Goal: Information Seeking & Learning: Learn about a topic

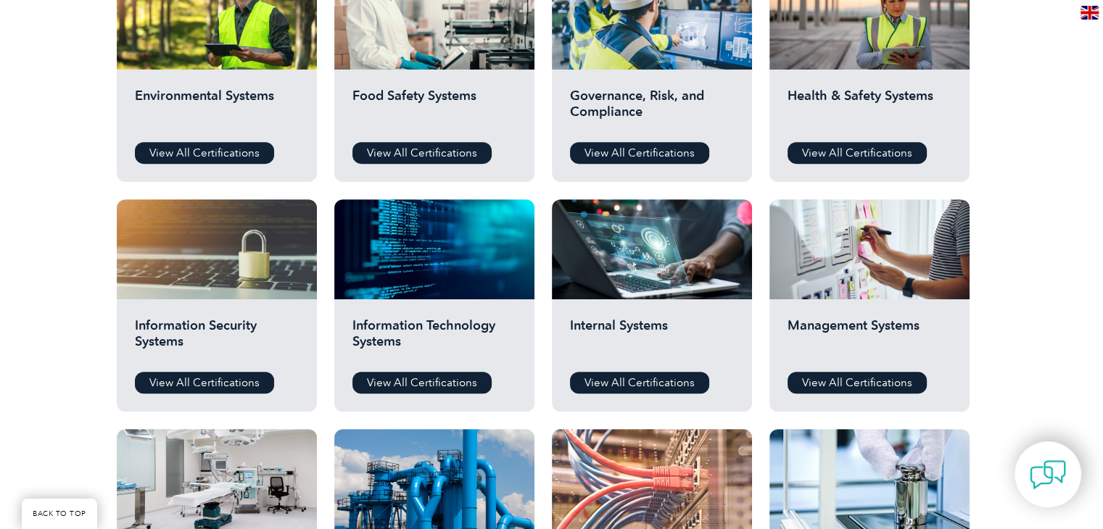
scroll to position [363, 0]
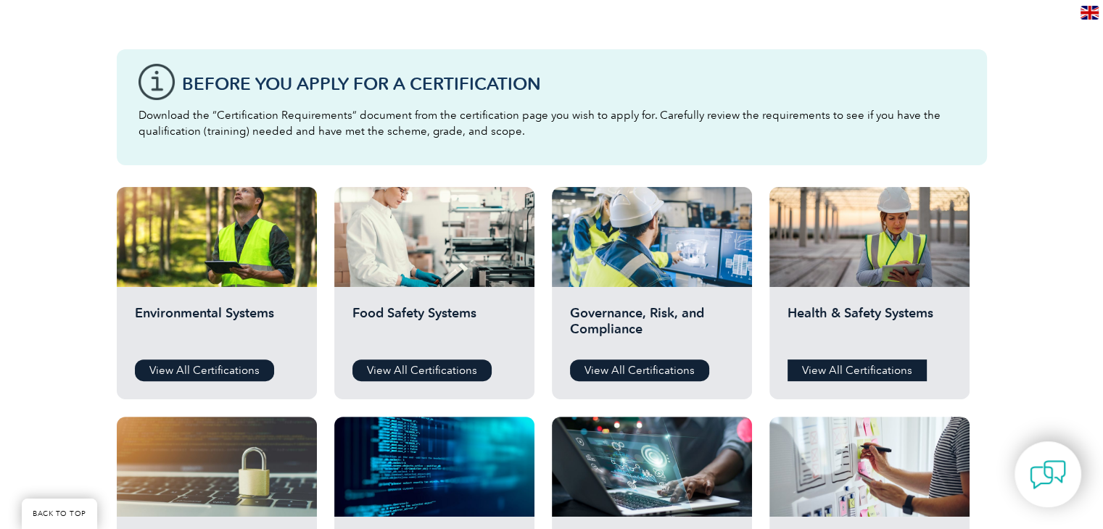
click at [818, 375] on link "View All Certifications" at bounding box center [857, 371] width 139 height 22
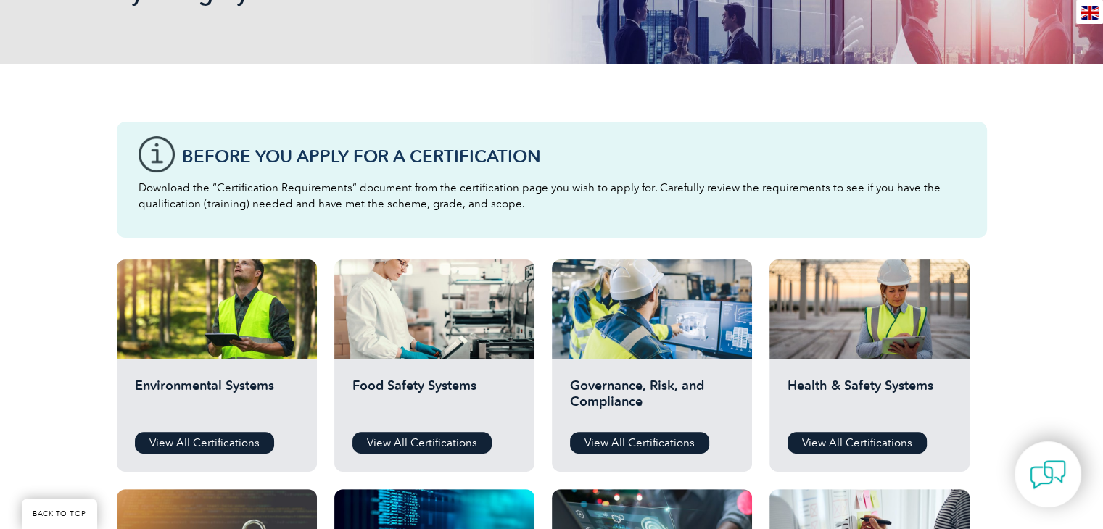
scroll to position [508, 0]
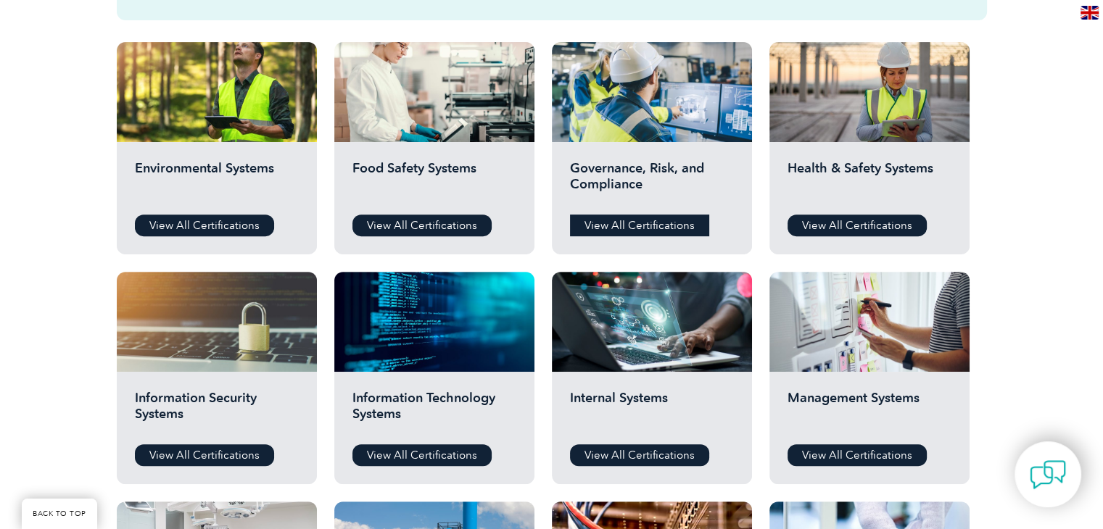
click at [659, 228] on link "View All Certifications" at bounding box center [639, 226] width 139 height 22
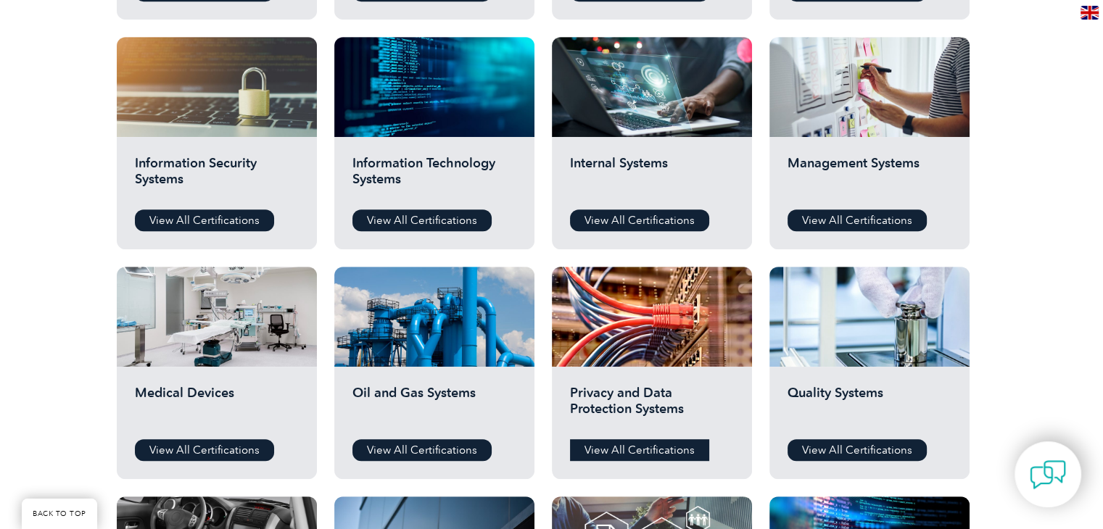
scroll to position [798, 0]
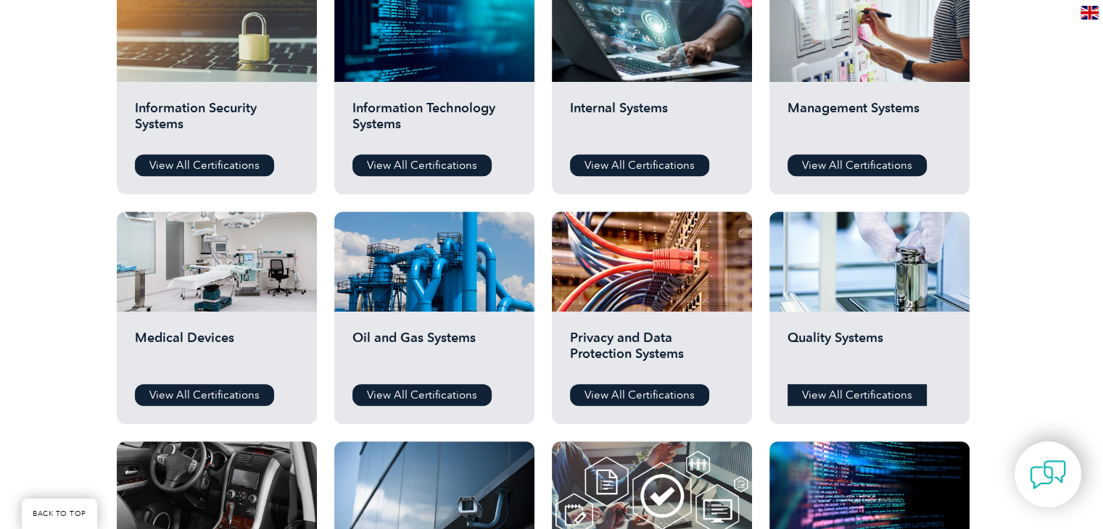
click at [817, 398] on link "View All Certifications" at bounding box center [857, 395] width 139 height 22
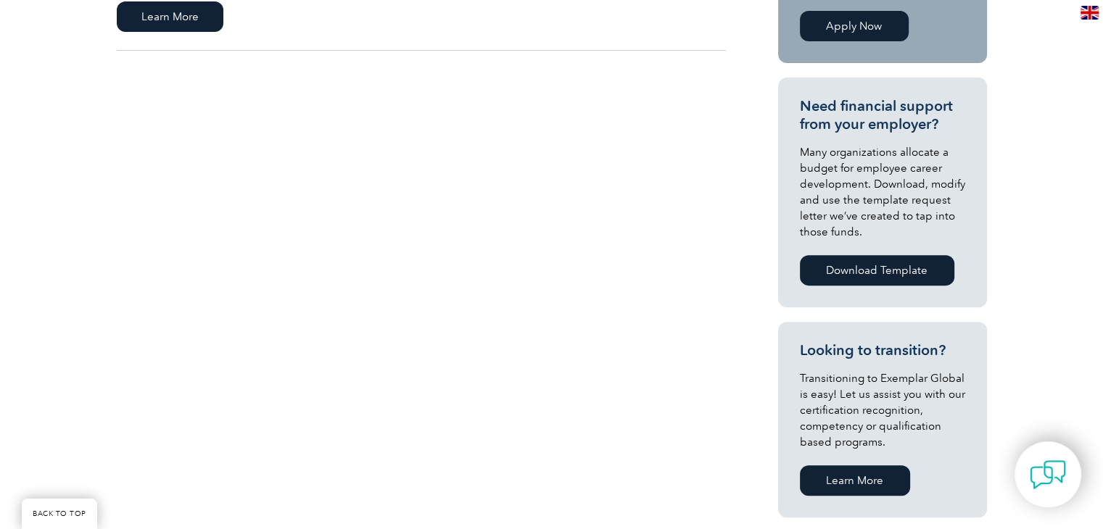
scroll to position [218, 0]
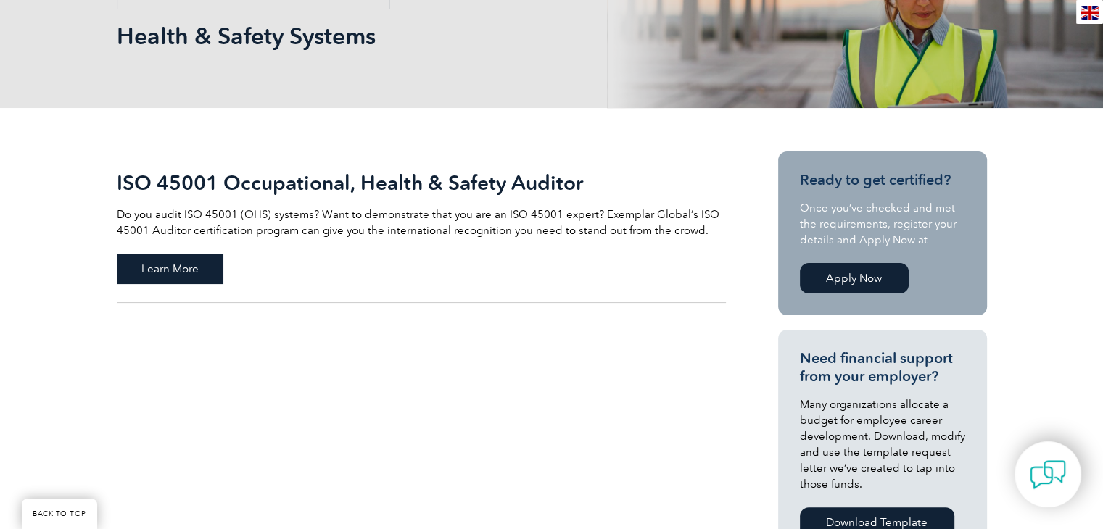
click at [179, 260] on span "Learn More" at bounding box center [170, 269] width 107 height 30
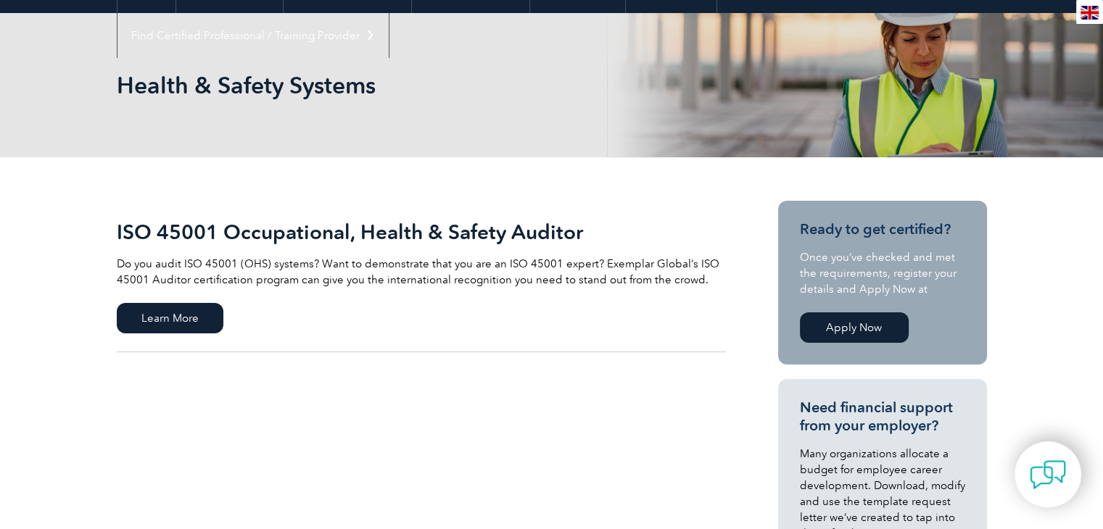
scroll to position [73, 0]
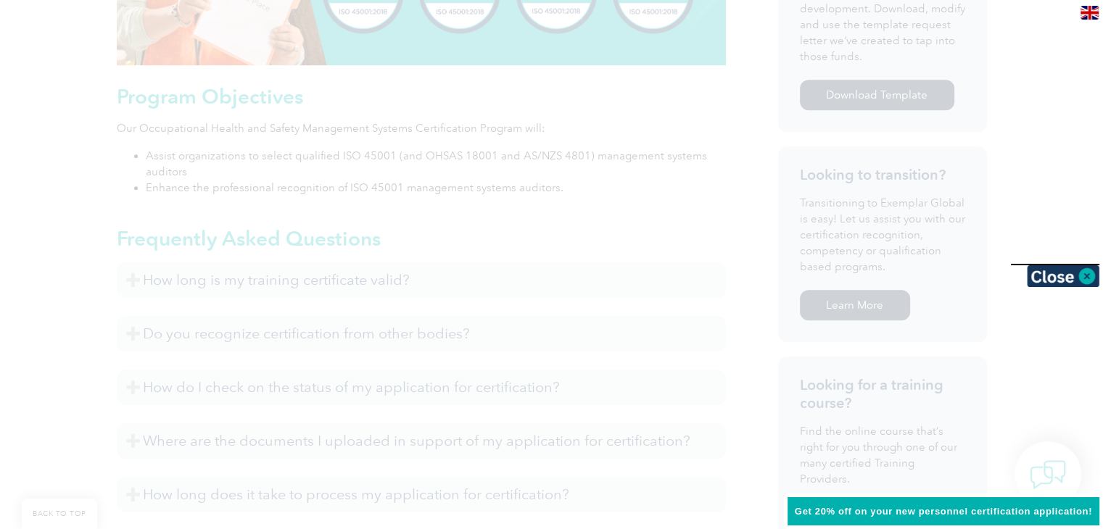
scroll to position [783, 0]
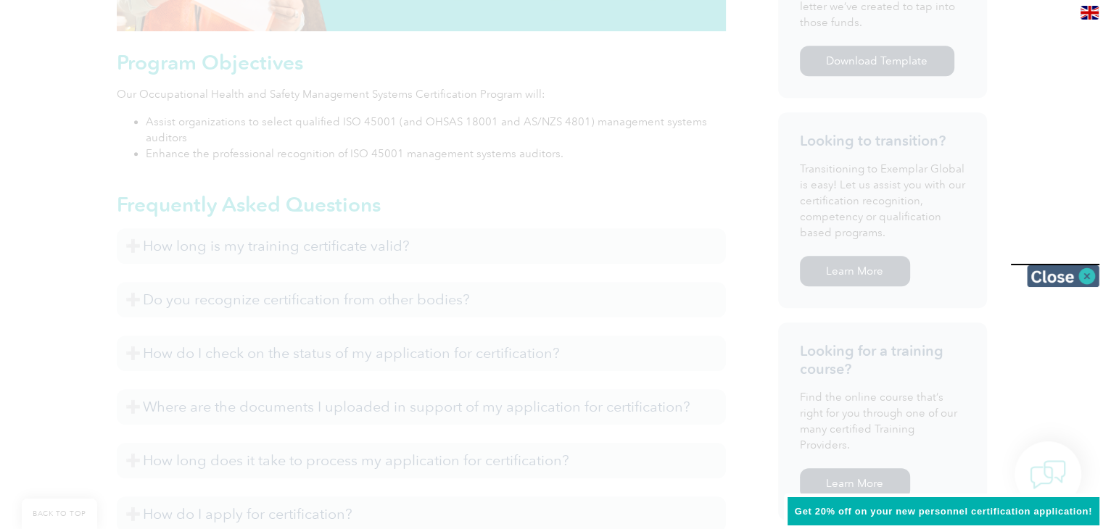
click at [1084, 279] on img at bounding box center [1063, 276] width 73 height 22
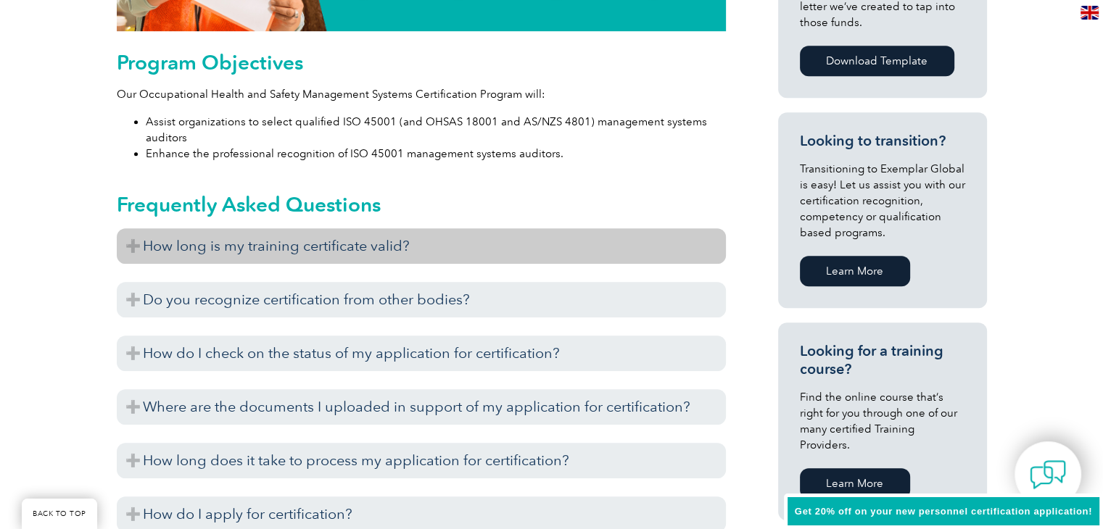
click at [468, 256] on h3 "How long is my training certificate valid?" at bounding box center [421, 246] width 609 height 36
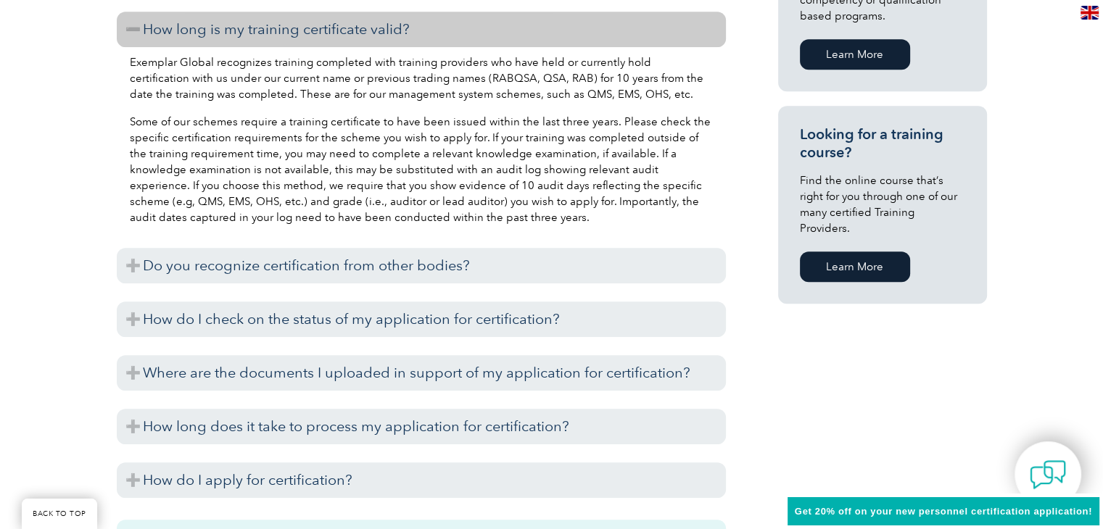
scroll to position [1000, 0]
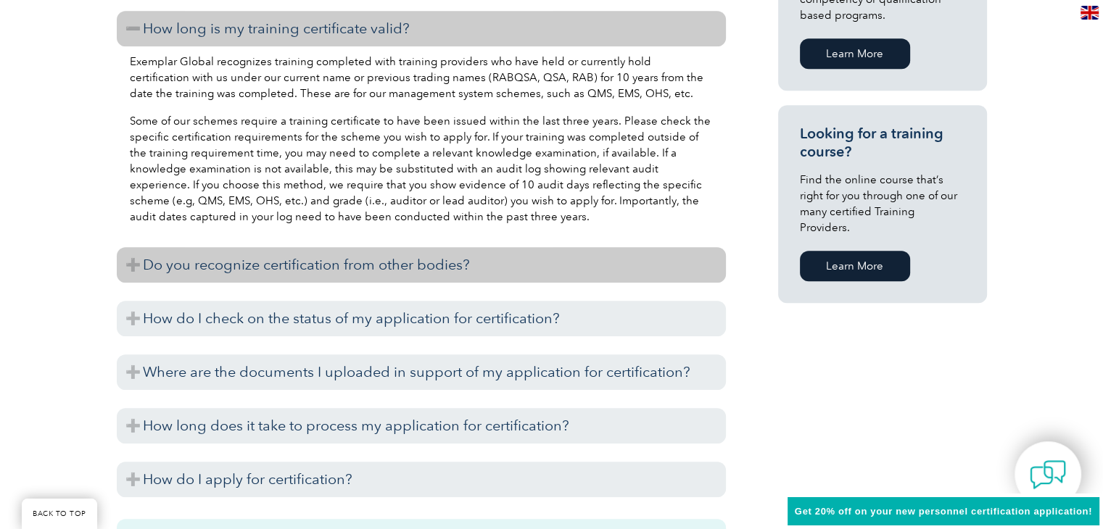
click at [479, 265] on h3 "Do you recognize certification from other bodies?" at bounding box center [421, 265] width 609 height 36
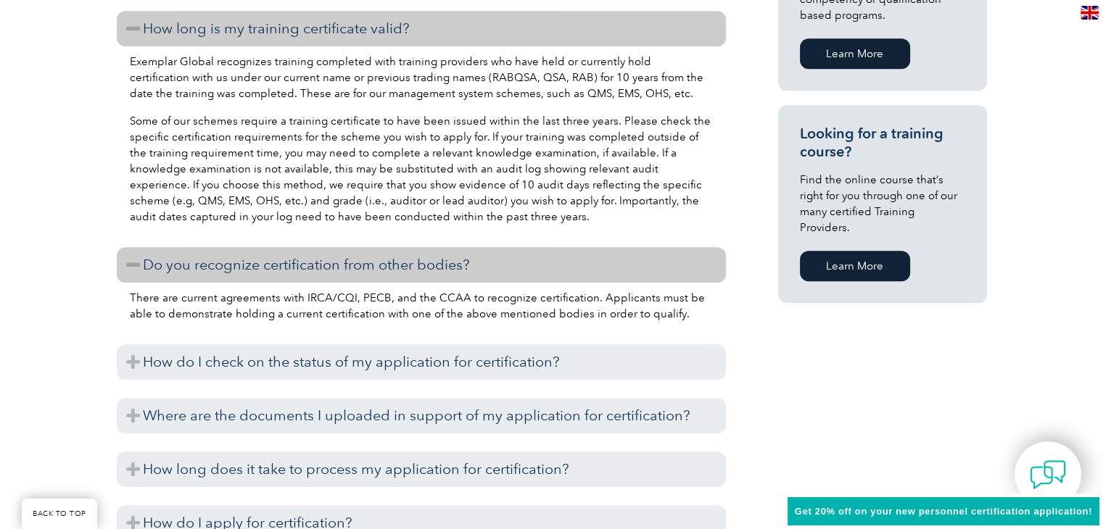
scroll to position [1145, 0]
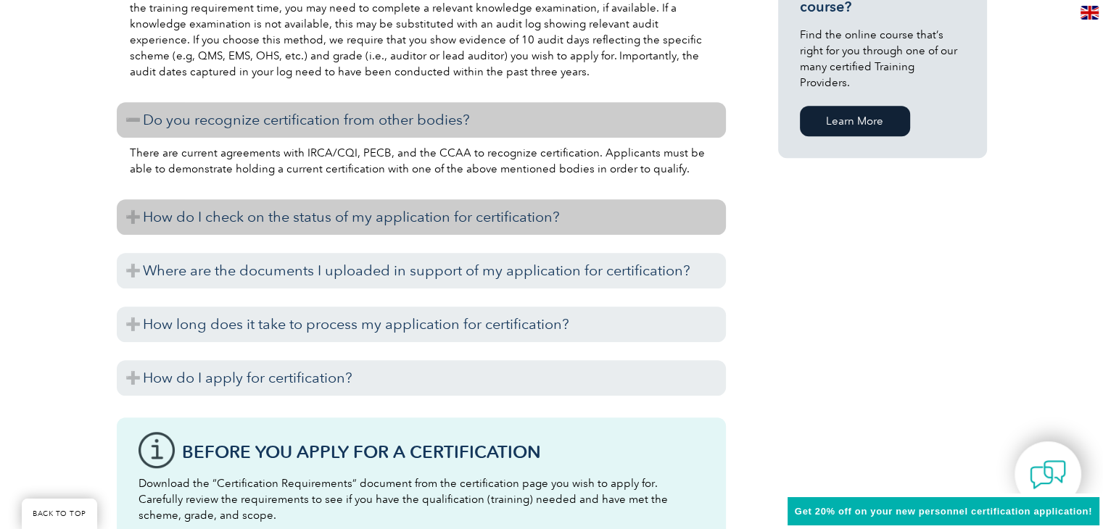
click at [470, 226] on h3 "How do I check on the status of my application for certification?" at bounding box center [421, 217] width 609 height 36
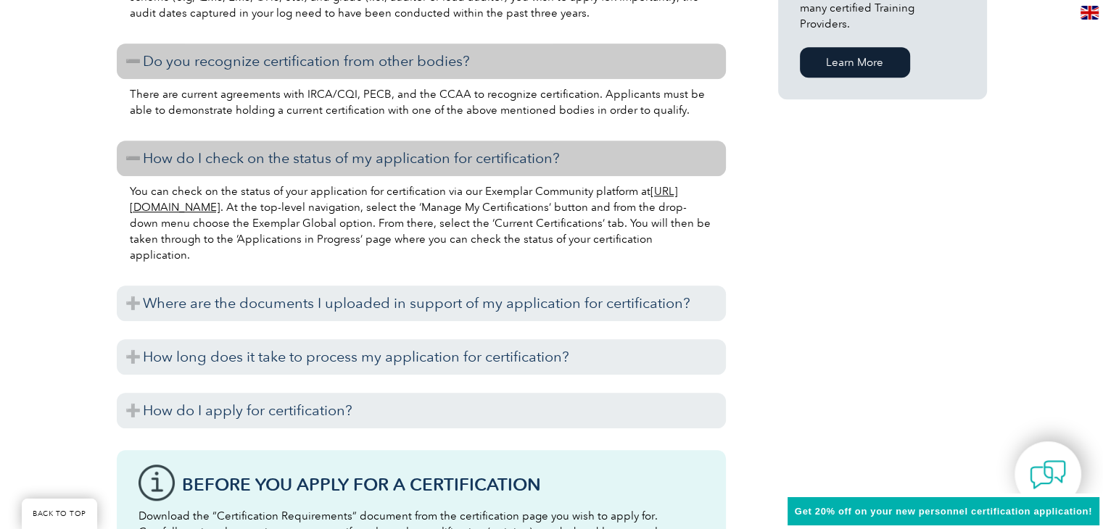
scroll to position [1290, 0]
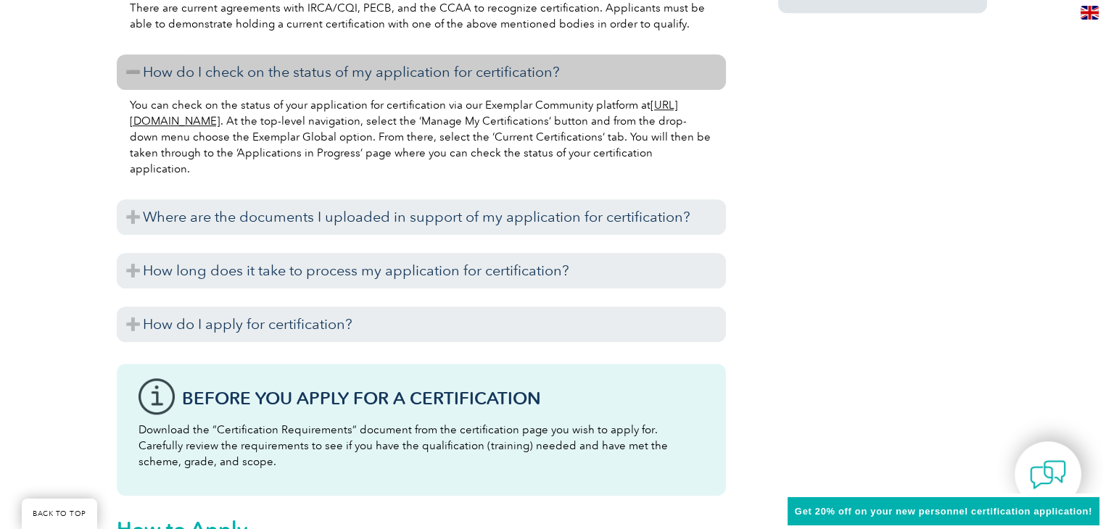
click at [470, 226] on h3 "Where are the documents I uploaded in support of my application for certificati…" at bounding box center [421, 217] width 609 height 36
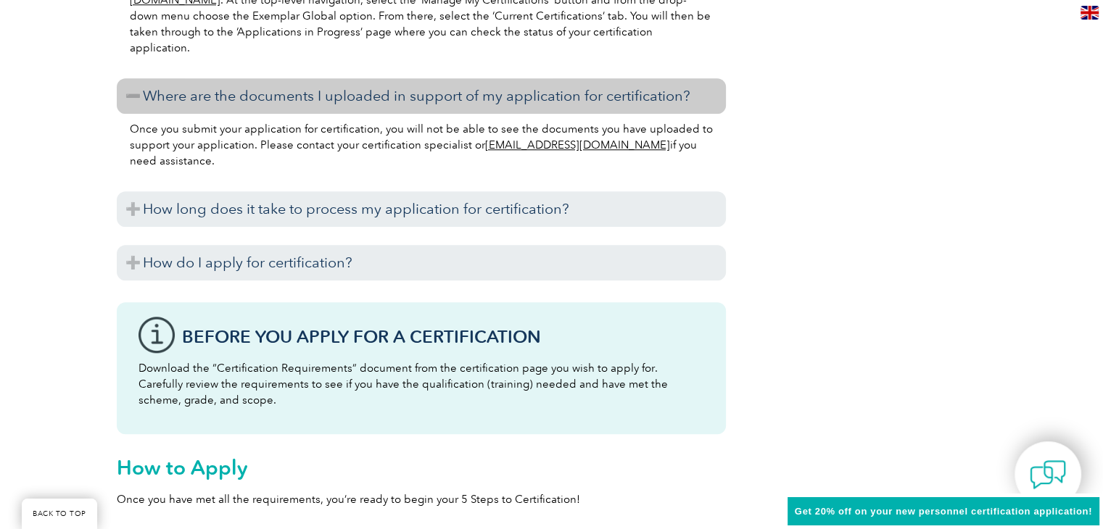
scroll to position [1435, 0]
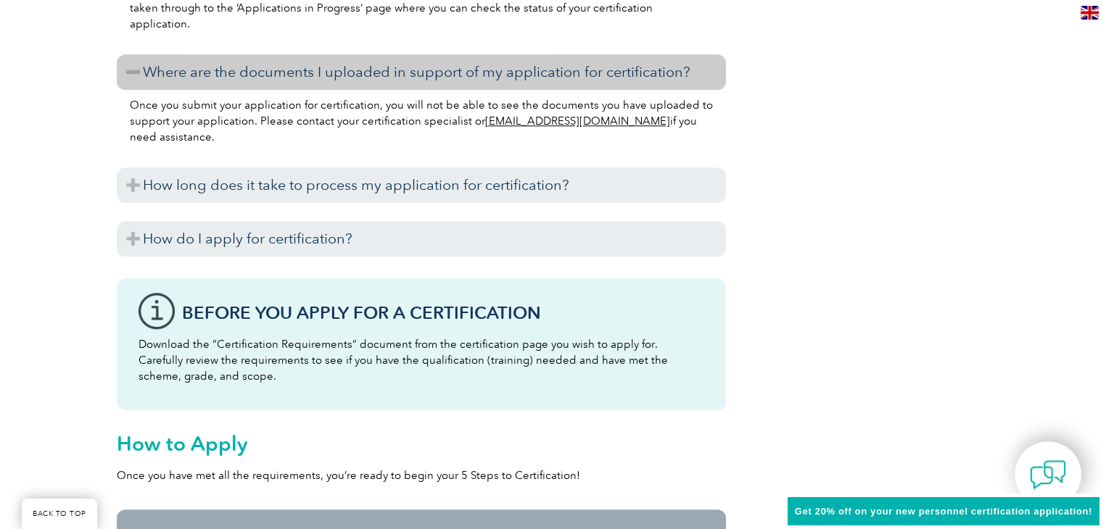
click at [458, 203] on div "It usually takes between seven to 10 business days to complete this process. Ho…" at bounding box center [421, 206] width 609 height 7
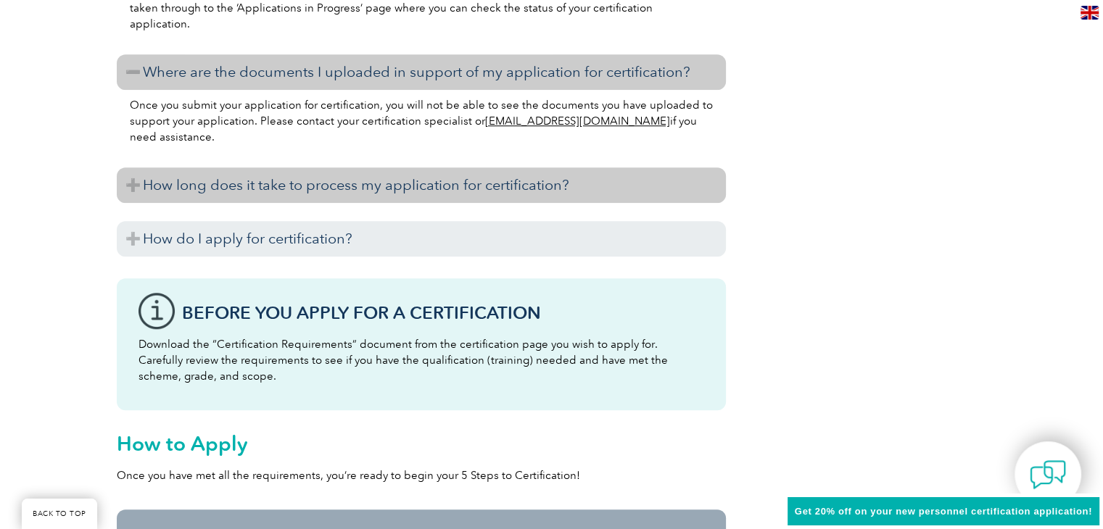
click at [458, 198] on h3 "How long does it take to process my application for certification?" at bounding box center [421, 186] width 609 height 36
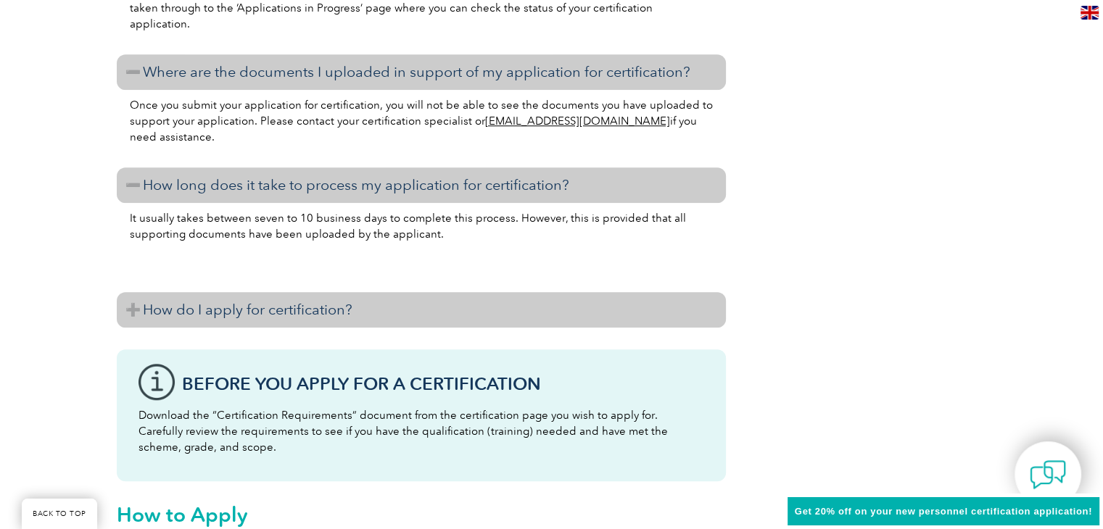
click at [466, 311] on h3 "How do I apply for certification?" at bounding box center [421, 310] width 609 height 36
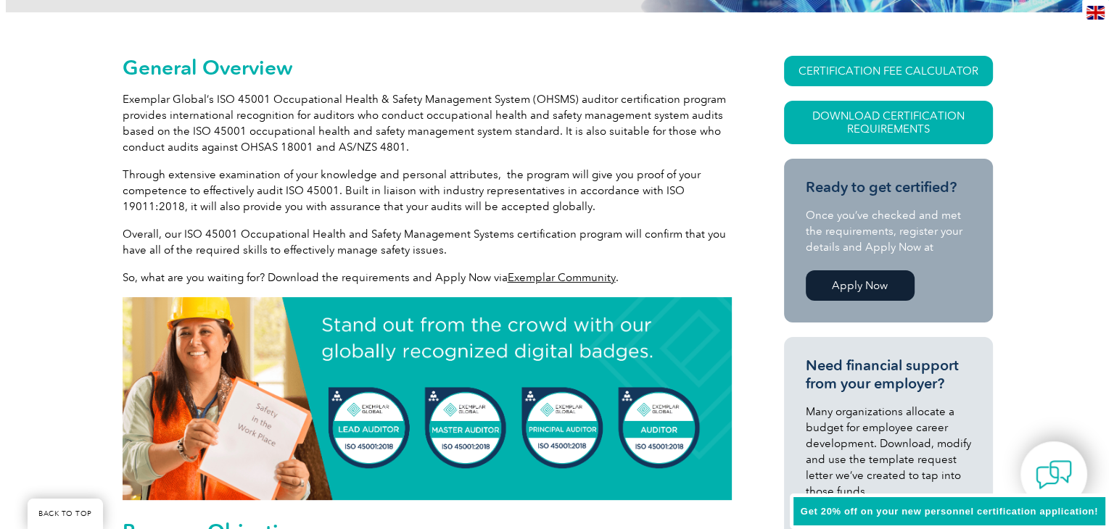
scroll to position [202, 0]
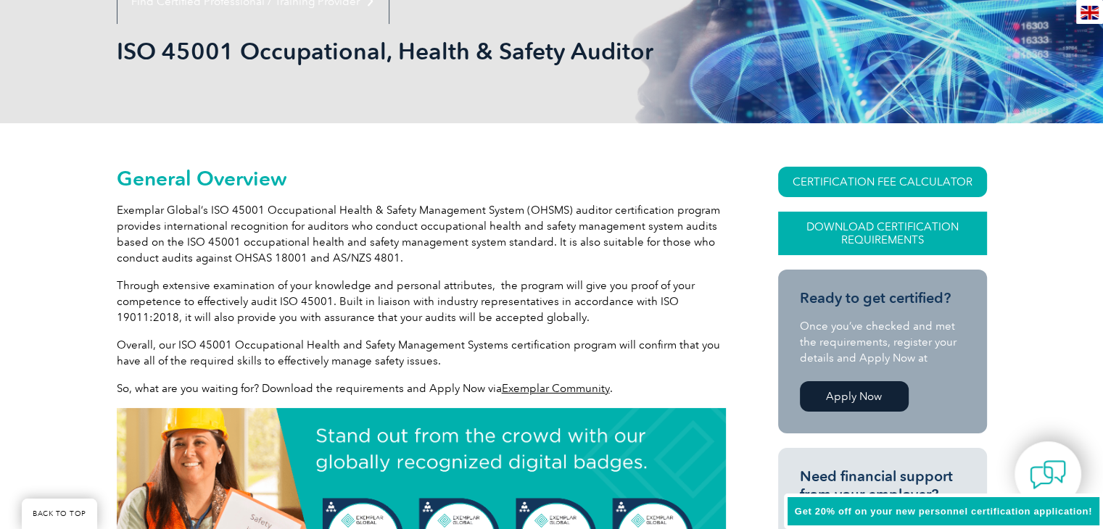
click at [902, 239] on link "Download Certification Requirements" at bounding box center [882, 234] width 209 height 44
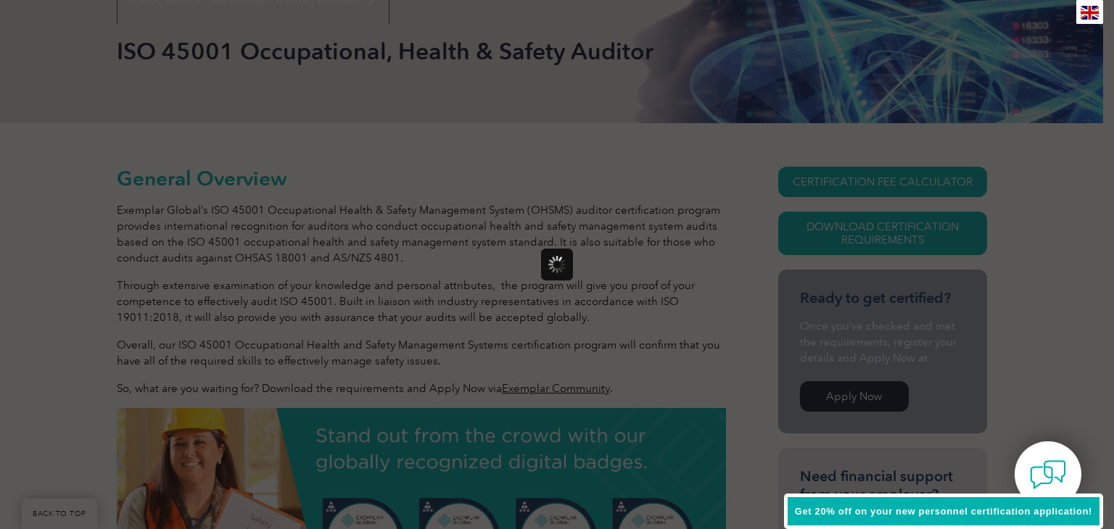
scroll to position [0, 0]
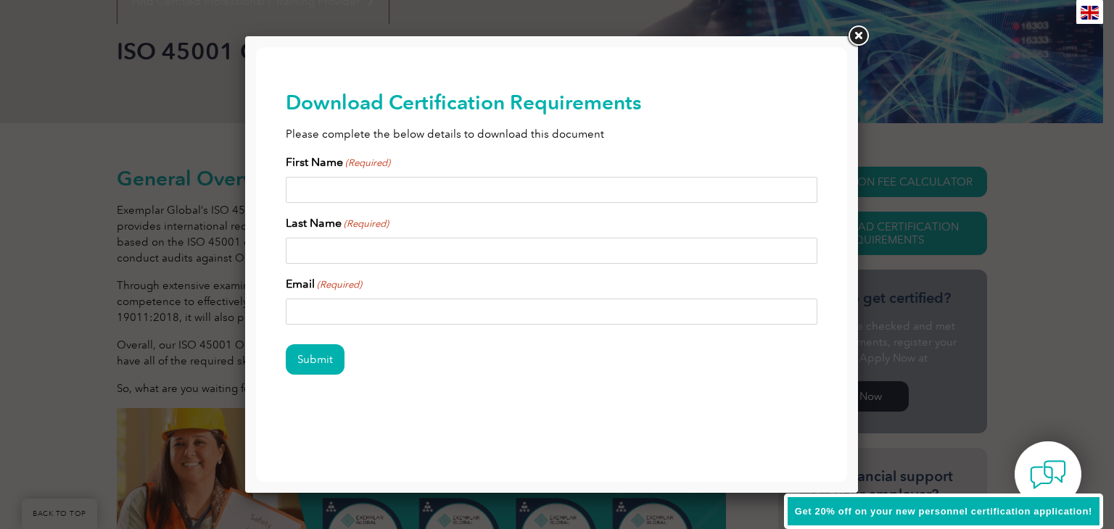
click at [352, 187] on input "First Name (Required)" at bounding box center [552, 190] width 532 height 26
type input "e"
type input "ERWIN ROMMEL"
drag, startPoint x: 352, startPoint y: 250, endPoint x: 352, endPoint y: 242, distance: 8.0
click at [353, 249] on input "Last Name (Required)" at bounding box center [552, 251] width 532 height 26
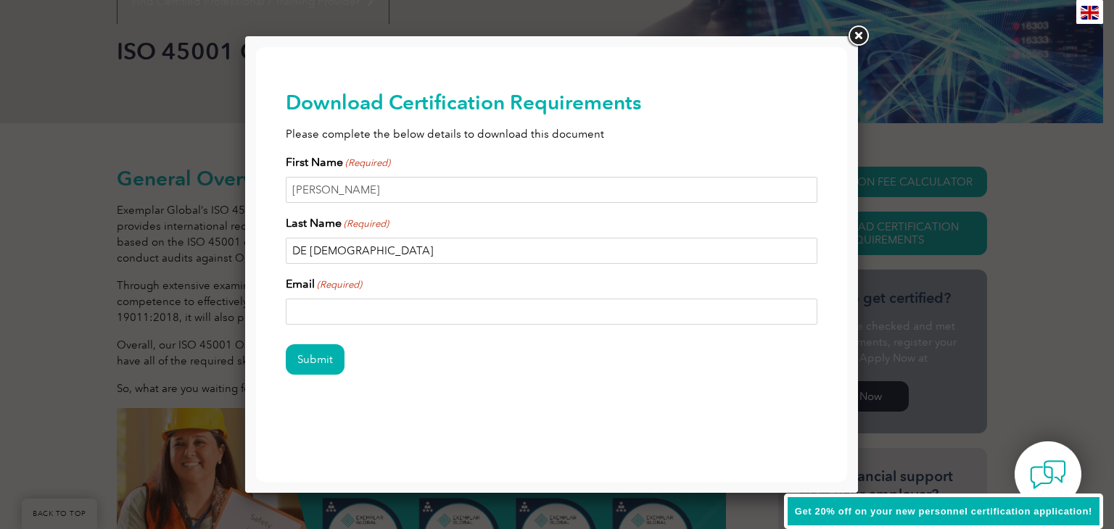
type input "DE JESUS"
click at [363, 315] on input "Email (Required)" at bounding box center [552, 312] width 532 height 26
type input "dejesus_erwinrommel2002@yahoo.com"
click at [313, 353] on input "Submit" at bounding box center [315, 359] width 59 height 30
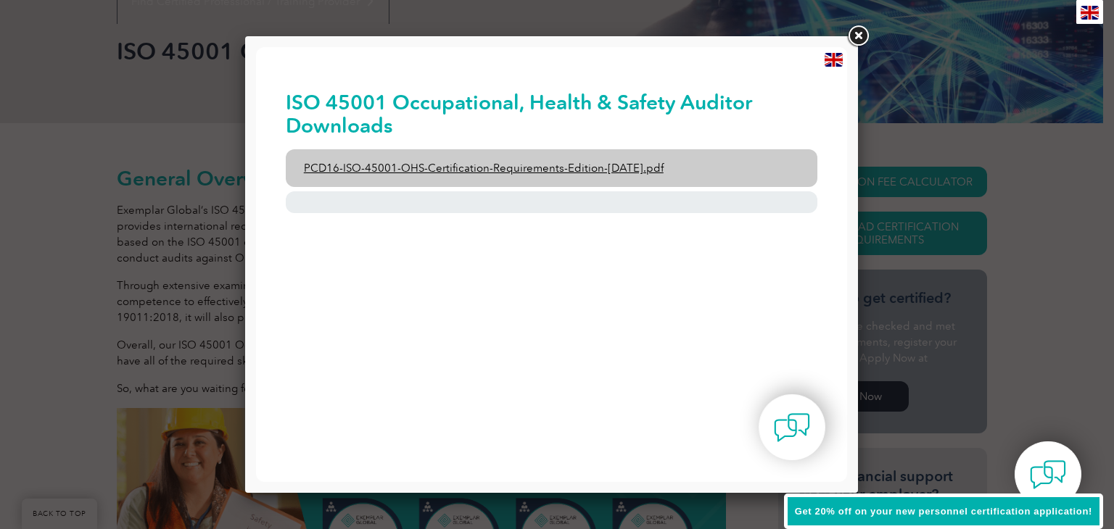
click at [458, 169] on link "PCD16-ISO-45001-OHS-Certification-Requirements-Edition-2-April-2022.pdf" at bounding box center [552, 168] width 532 height 38
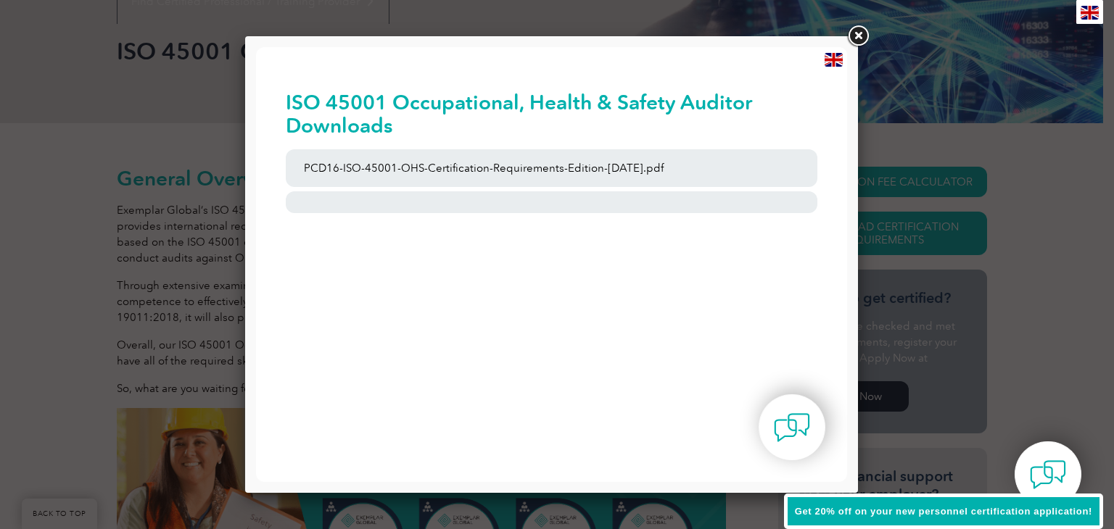
click at [856, 36] on link at bounding box center [858, 36] width 26 height 26
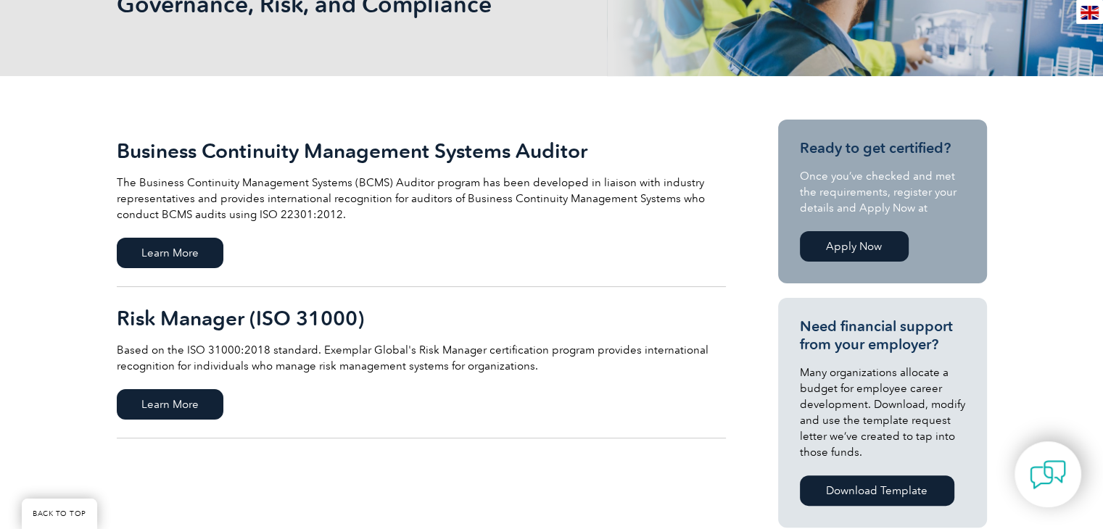
scroll to position [218, 0]
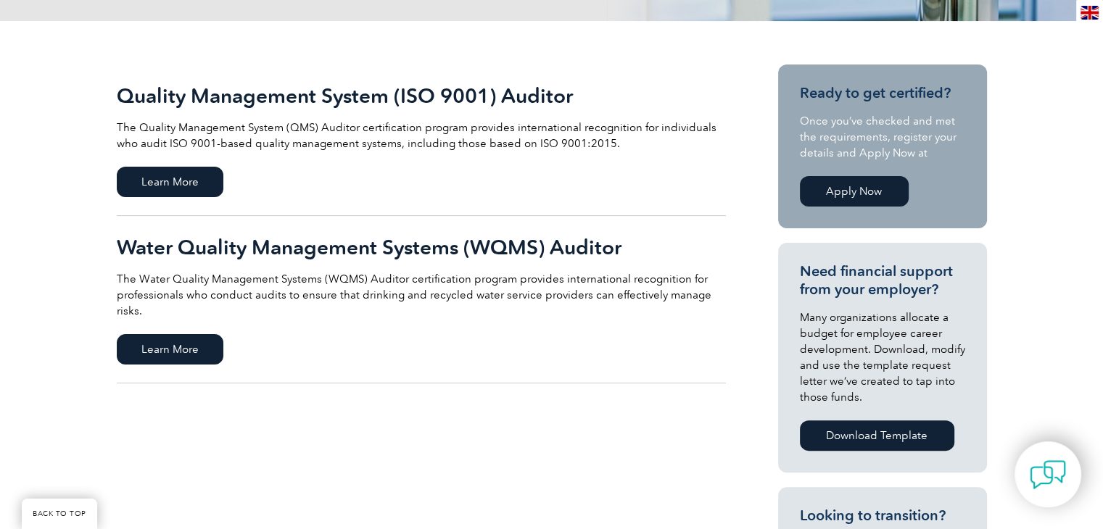
scroll to position [290, 0]
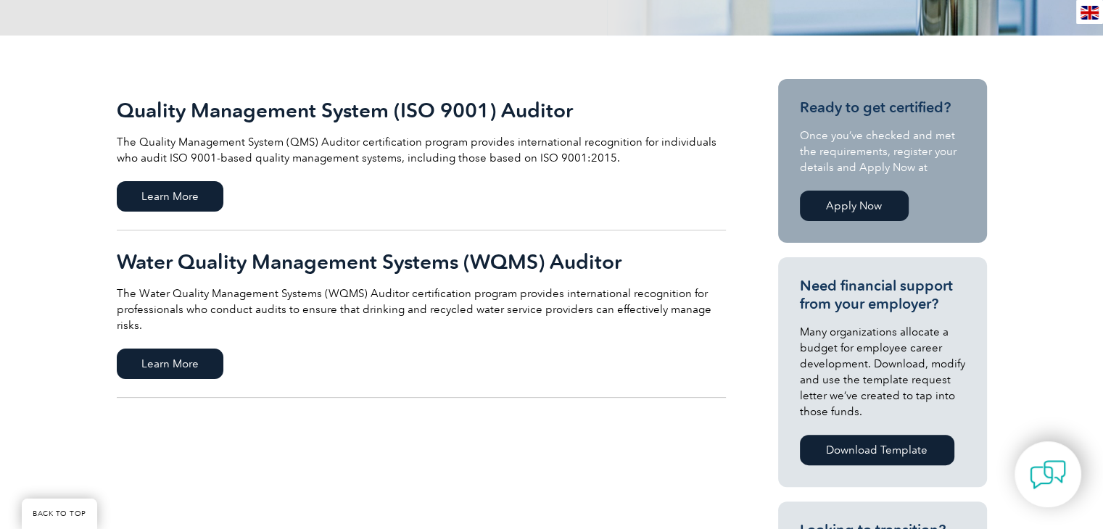
click at [845, 210] on link "Apply Now" at bounding box center [854, 206] width 109 height 30
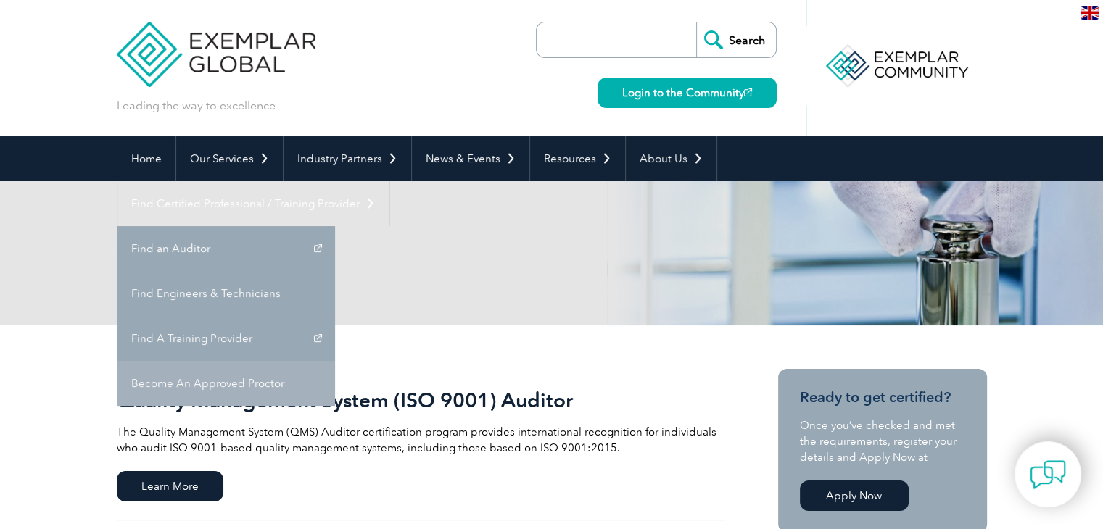
click at [335, 361] on link "Become An Approved Proctor" at bounding box center [226, 383] width 218 height 45
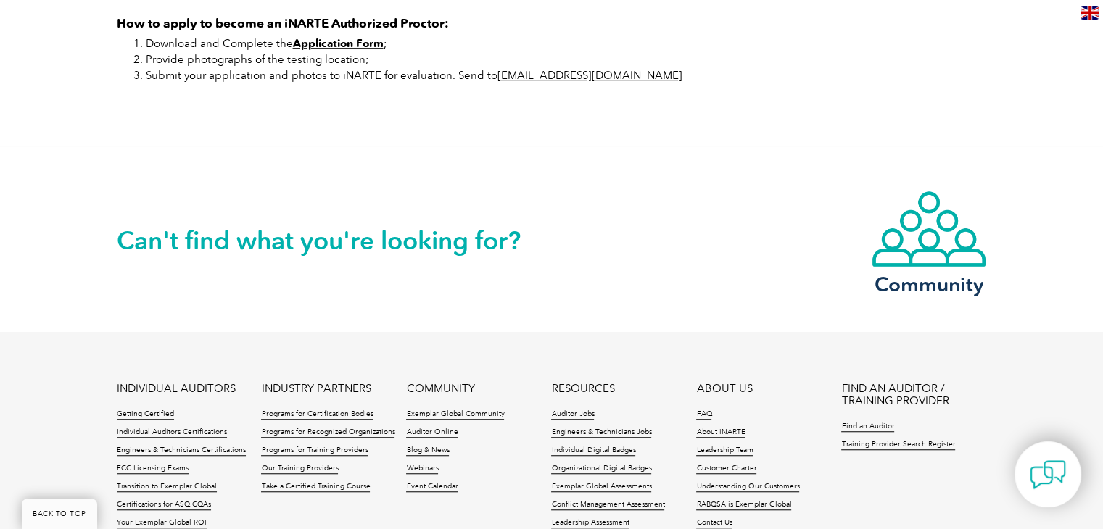
scroll to position [1229, 0]
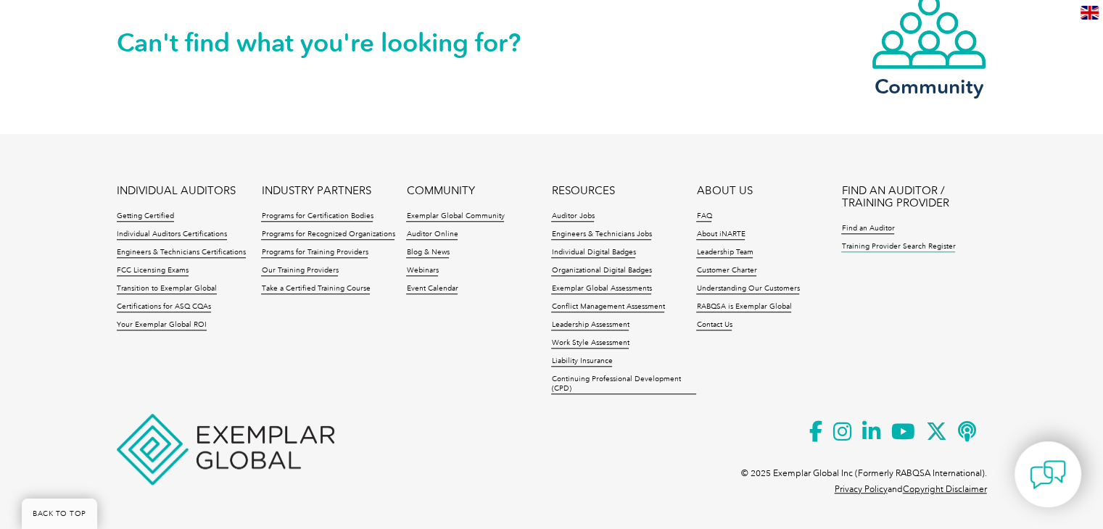
click at [888, 250] on link "Training Provider Search Register" at bounding box center [898, 247] width 114 height 10
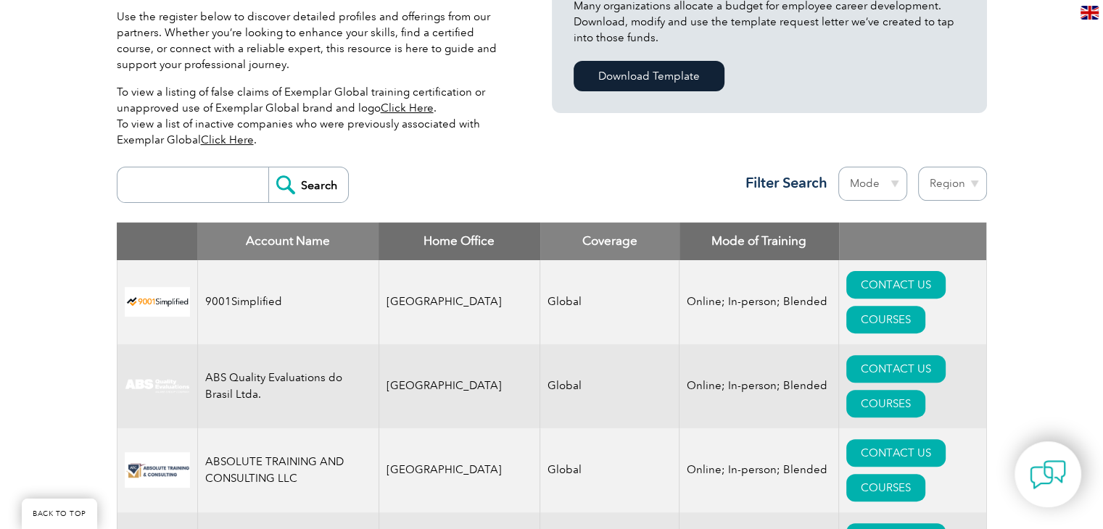
scroll to position [290, 0]
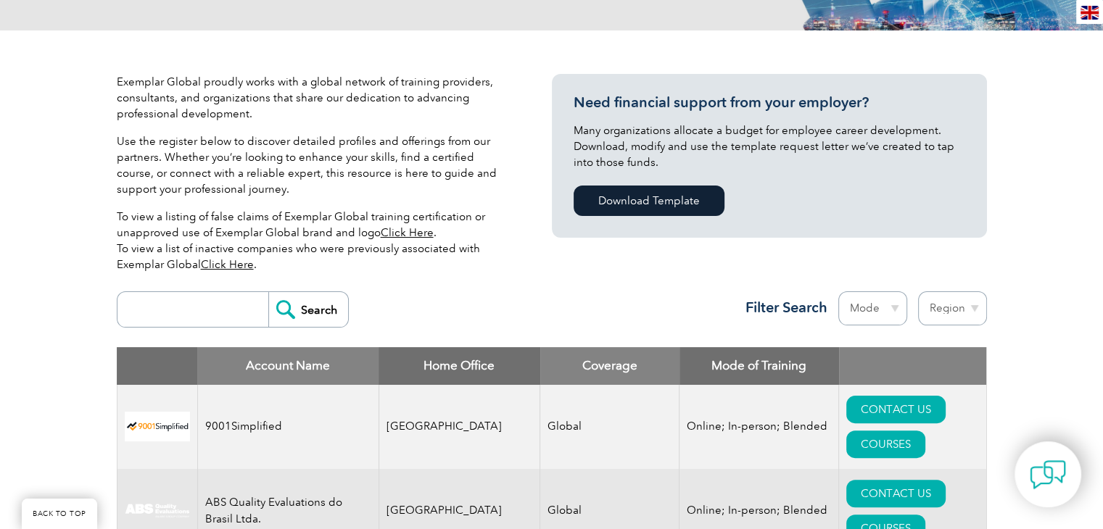
click at [962, 310] on select "Region [GEOGRAPHIC_DATA] [GEOGRAPHIC_DATA] [GEOGRAPHIC_DATA] [GEOGRAPHIC_DATA] …" at bounding box center [952, 309] width 69 height 34
select select "[GEOGRAPHIC_DATA]"
click at [918, 292] on select "Region [GEOGRAPHIC_DATA] [GEOGRAPHIC_DATA] [GEOGRAPHIC_DATA] [GEOGRAPHIC_DATA] …" at bounding box center [952, 309] width 69 height 34
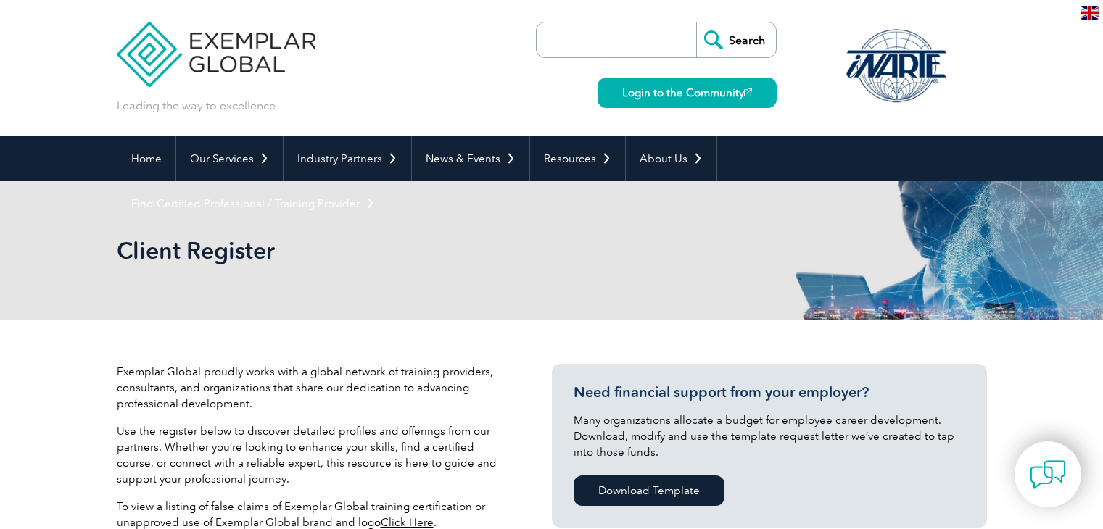
select select "[GEOGRAPHIC_DATA]"
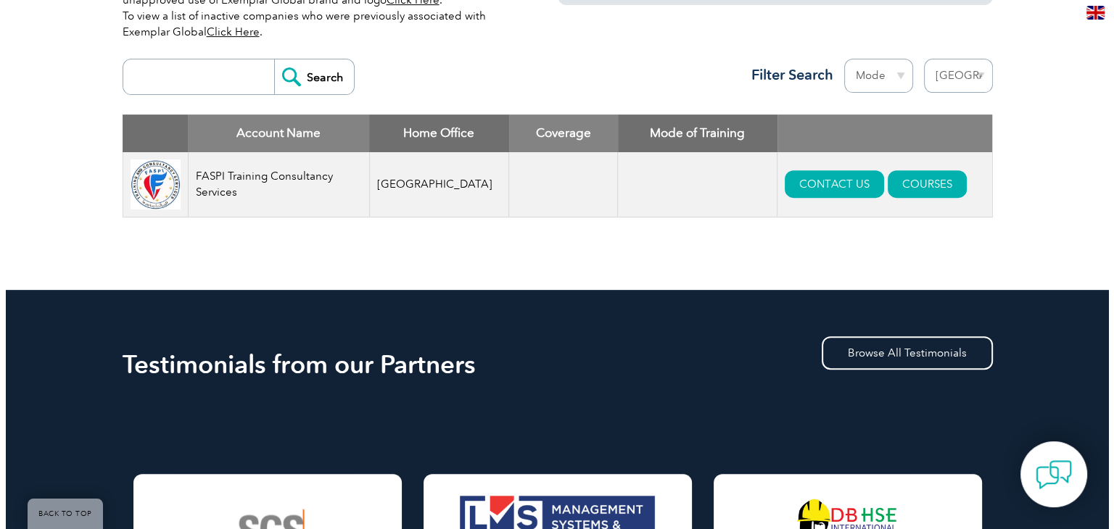
scroll to position [508, 0]
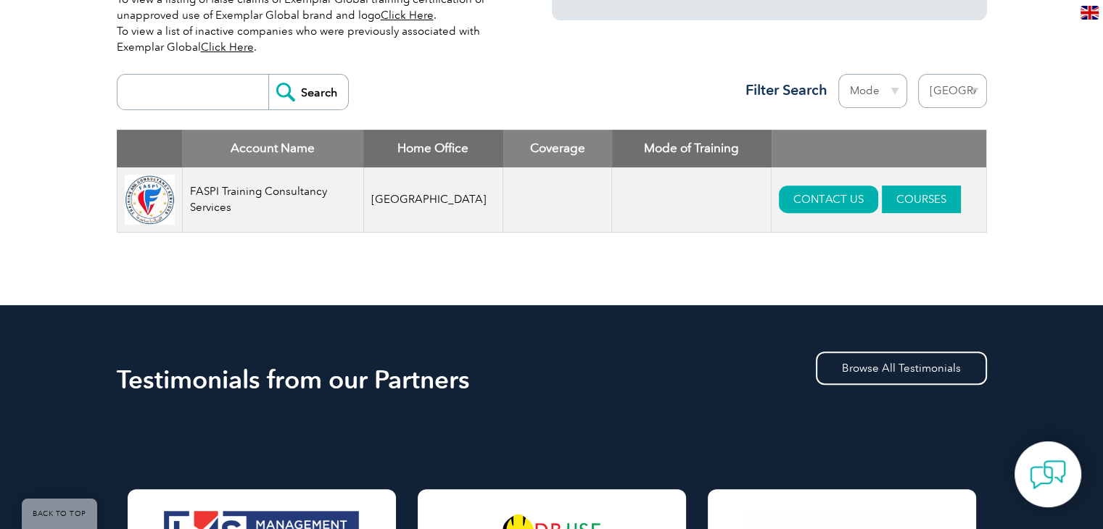
click at [905, 203] on link "COURSES" at bounding box center [921, 200] width 79 height 28
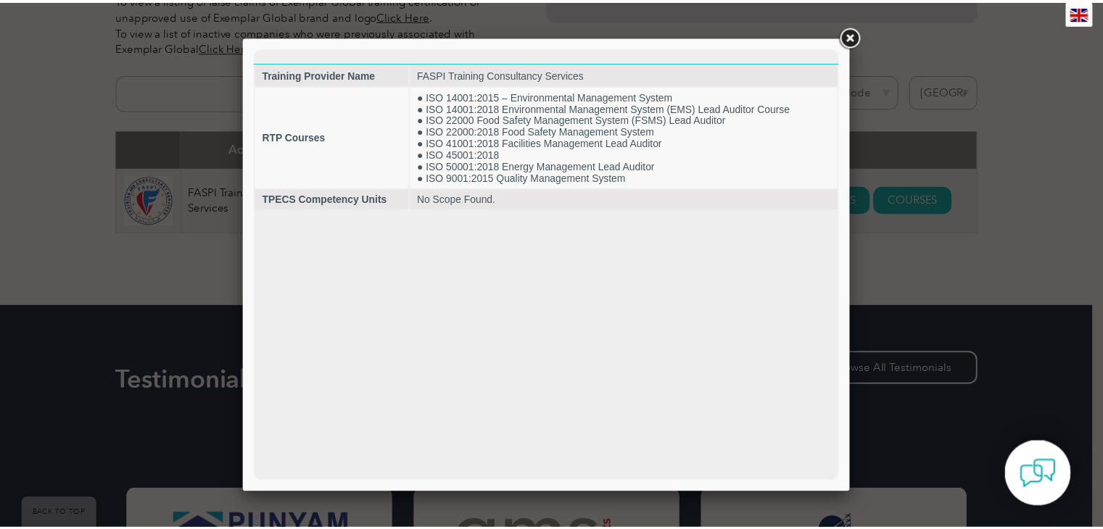
scroll to position [0, 0]
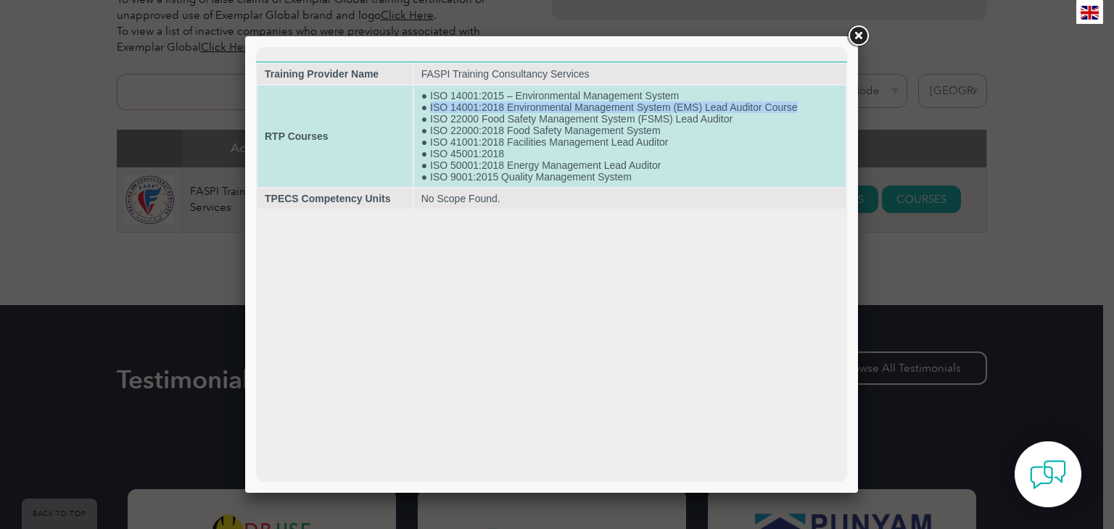
drag, startPoint x: 429, startPoint y: 107, endPoint x: 796, endPoint y: 109, distance: 367.0
click at [796, 109] on td "● ISO 14001:2015 – Environmental Management System ● ISO 14001:2018 Environment…" at bounding box center [630, 137] width 432 height 102
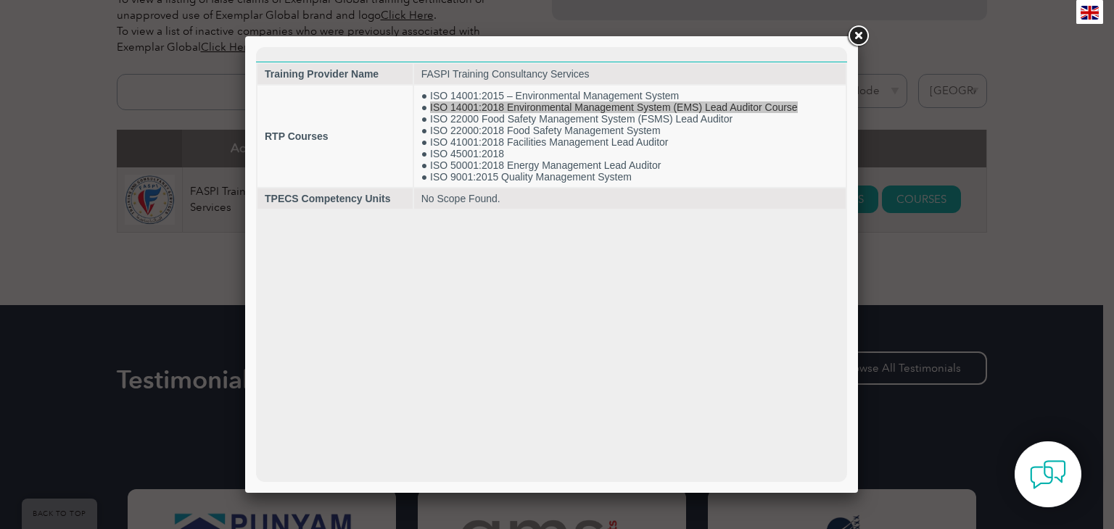
click at [852, 36] on link at bounding box center [858, 36] width 26 height 26
